Goal: Information Seeking & Learning: Get advice/opinions

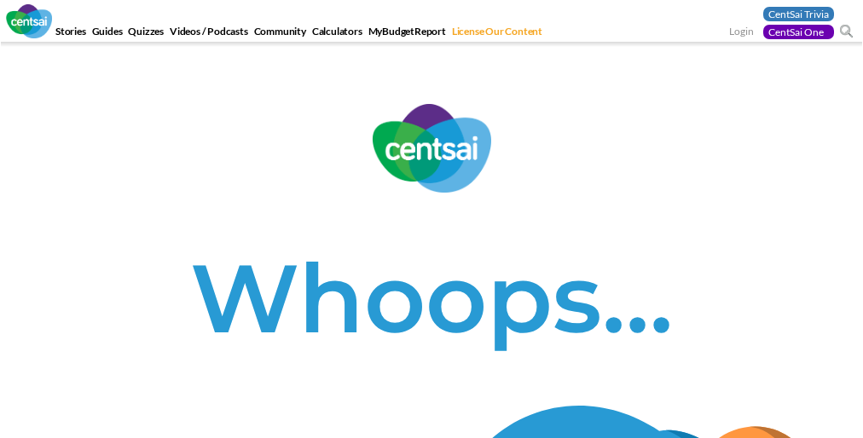
click at [431, 240] on h1 "Whoops…" at bounding box center [431, 298] width 837 height 116
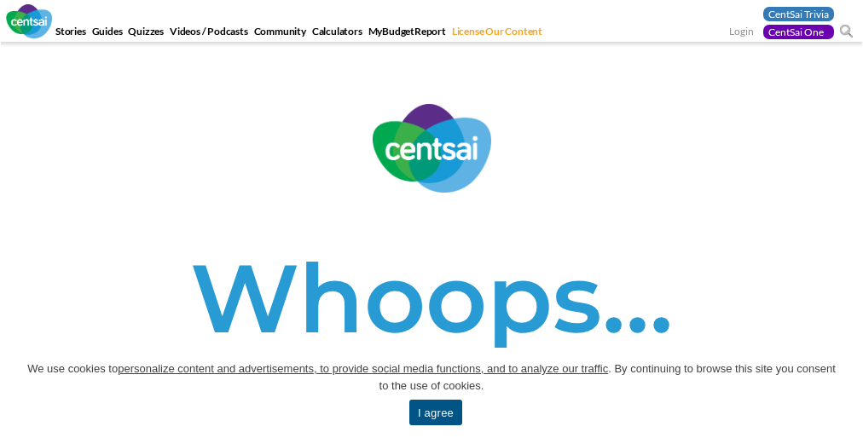
click at [431, 240] on h1 "Whoops…" at bounding box center [431, 298] width 837 height 116
click at [431, 393] on span "We use cookies to personalize content and advertisements, to provide social med…" at bounding box center [432, 378] width 812 height 34
click at [431, 219] on div "Whoops…" at bounding box center [431, 255] width 863 height 302
click at [435, 413] on link "I agree" at bounding box center [435, 413] width 53 height 26
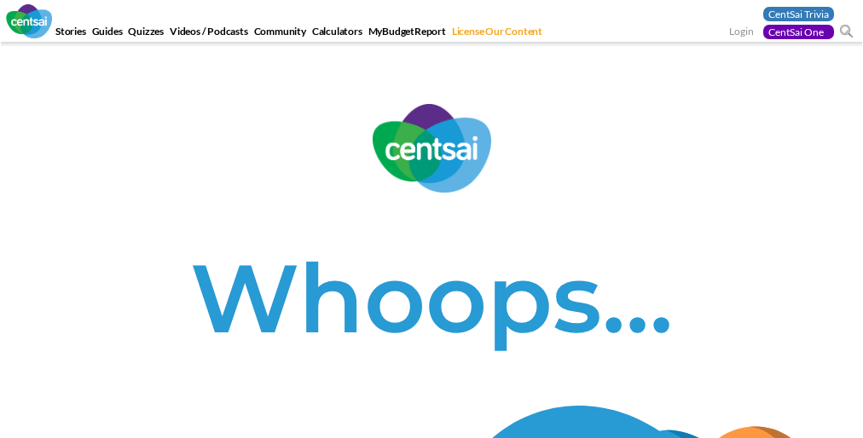
click at [431, 240] on h1 "Whoops…" at bounding box center [431, 298] width 837 height 116
click at [431, 219] on div "Whoops…" at bounding box center [431, 255] width 863 height 302
click at [431, 240] on h1 "Whoops…" at bounding box center [431, 298] width 837 height 116
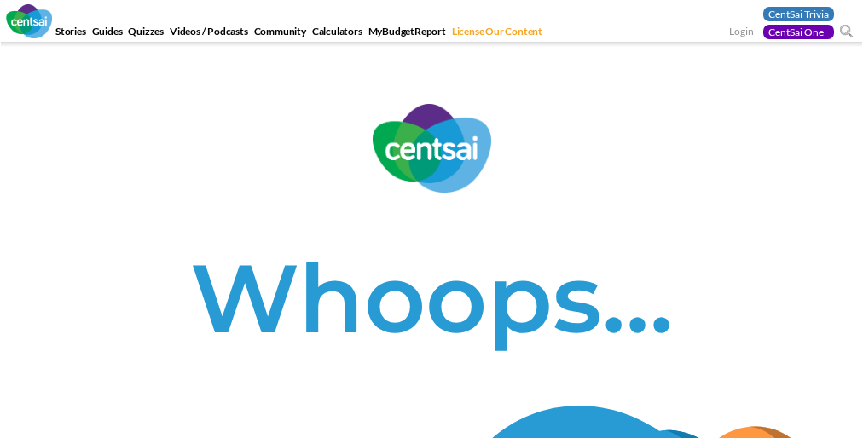
click at [431, 240] on h1 "Whoops…" at bounding box center [431, 298] width 837 height 116
click at [431, 219] on div "Whoops…" at bounding box center [431, 255] width 863 height 302
click at [431, 240] on h1 "Whoops…" at bounding box center [431, 298] width 837 height 116
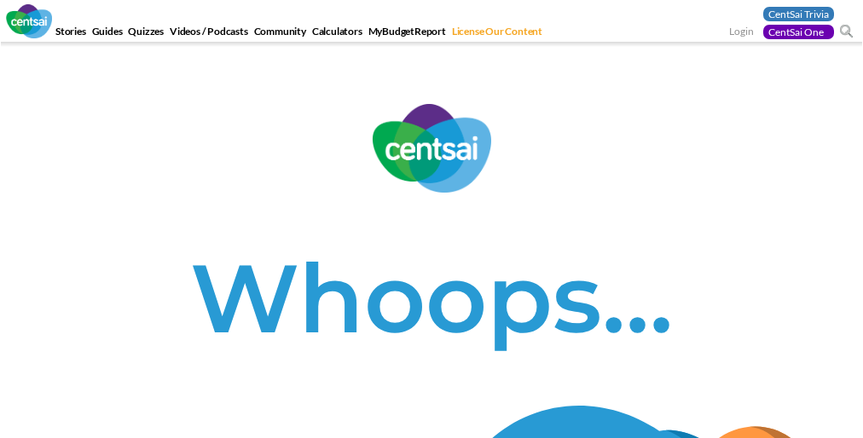
click at [431, 240] on h1 "Whoops…" at bounding box center [431, 298] width 837 height 116
click at [431, 219] on div "Whoops…" at bounding box center [431, 255] width 863 height 302
click at [431, 240] on h1 "Whoops…" at bounding box center [431, 298] width 837 height 116
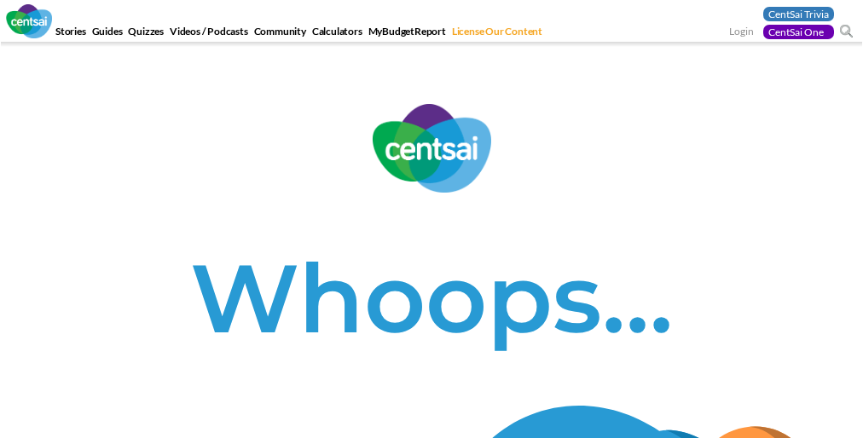
click at [431, 219] on div "Whoops…" at bounding box center [431, 255] width 863 height 302
